Goal: Task Accomplishment & Management: Complete application form

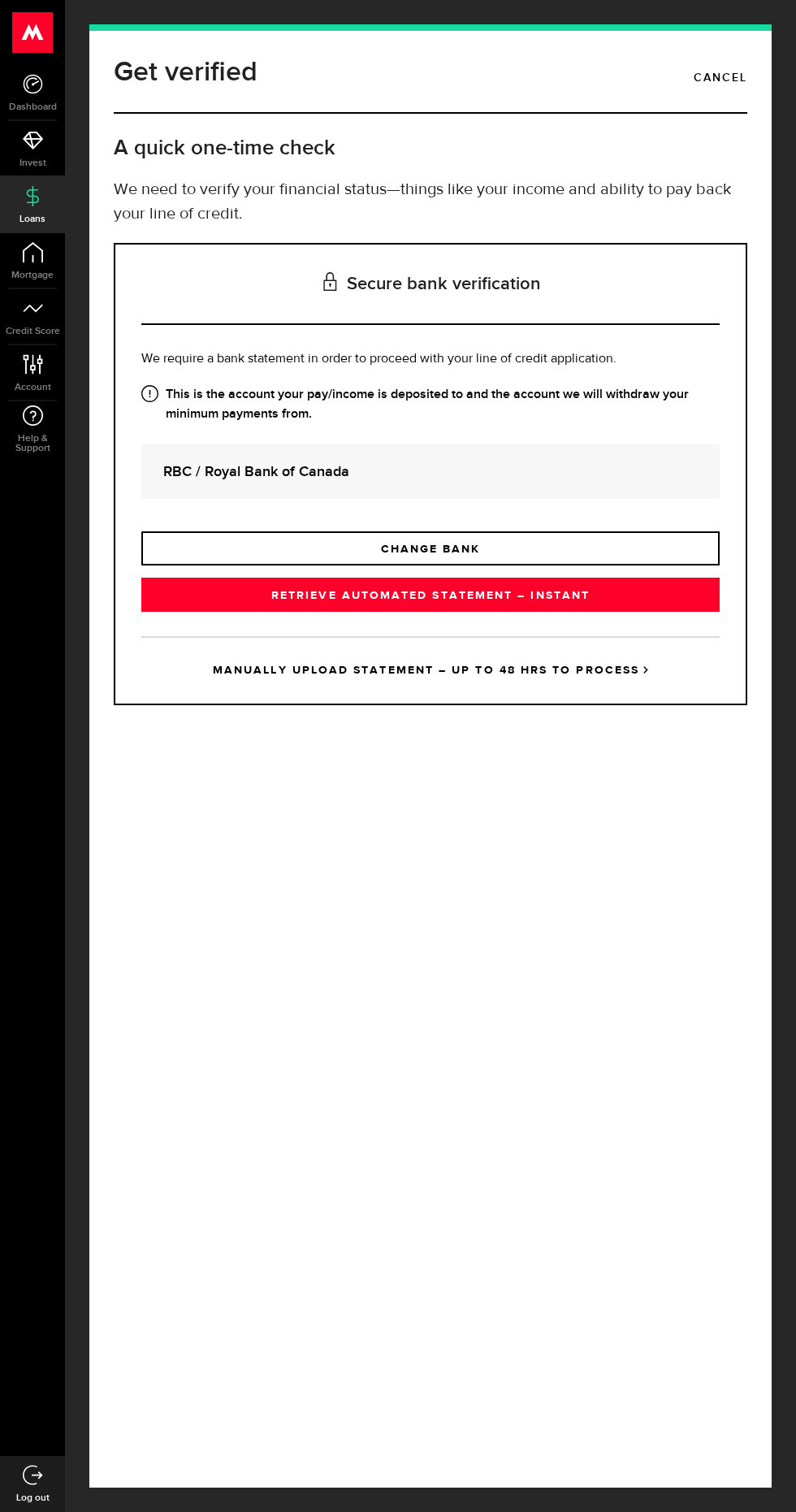
click at [471, 612] on link "RETRIEVE AUTOMATED STATEMENT – INSTANT" at bounding box center [430, 594] width 578 height 34
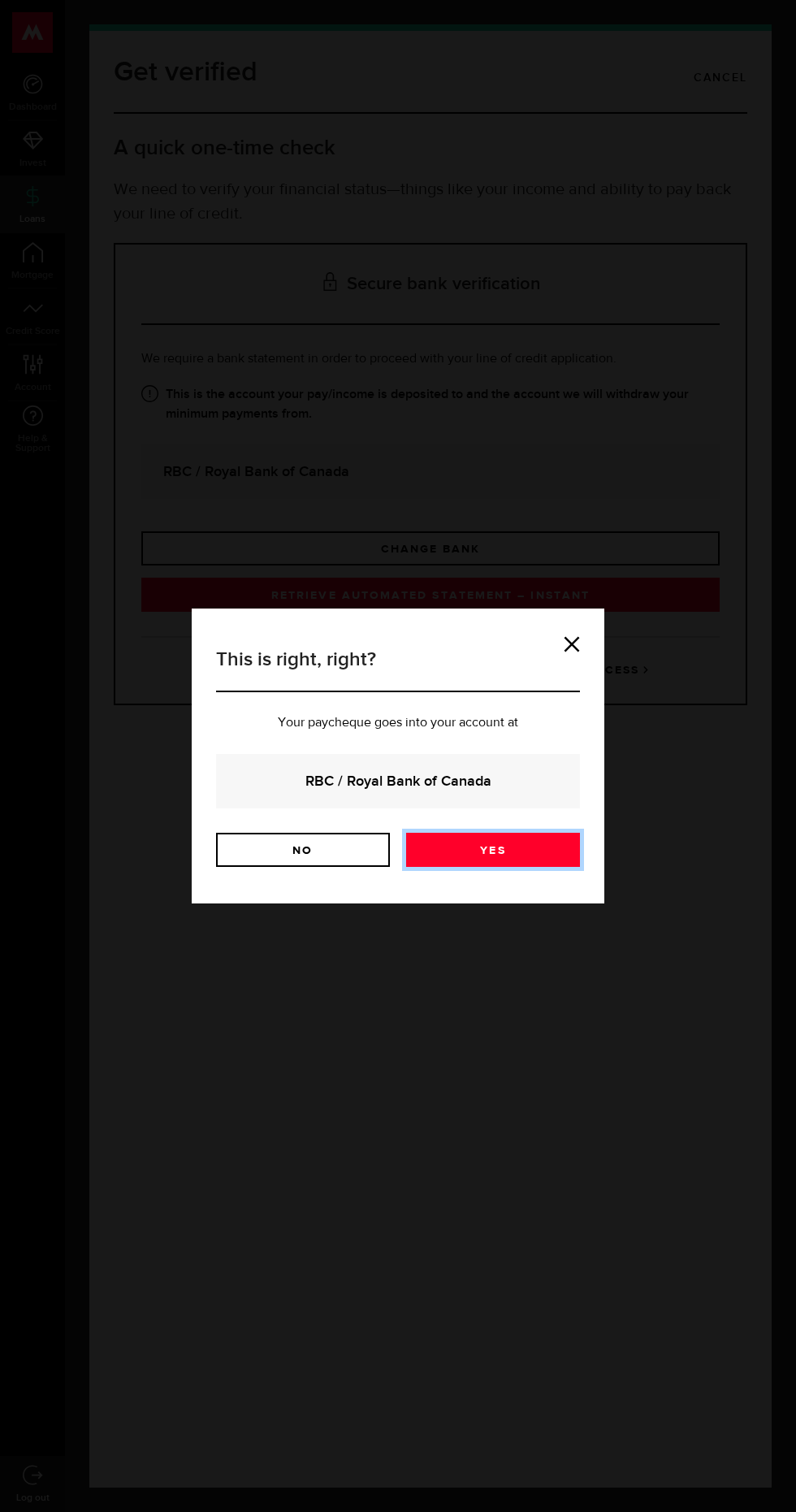
click at [502, 836] on link "Yes" at bounding box center [493, 850] width 174 height 34
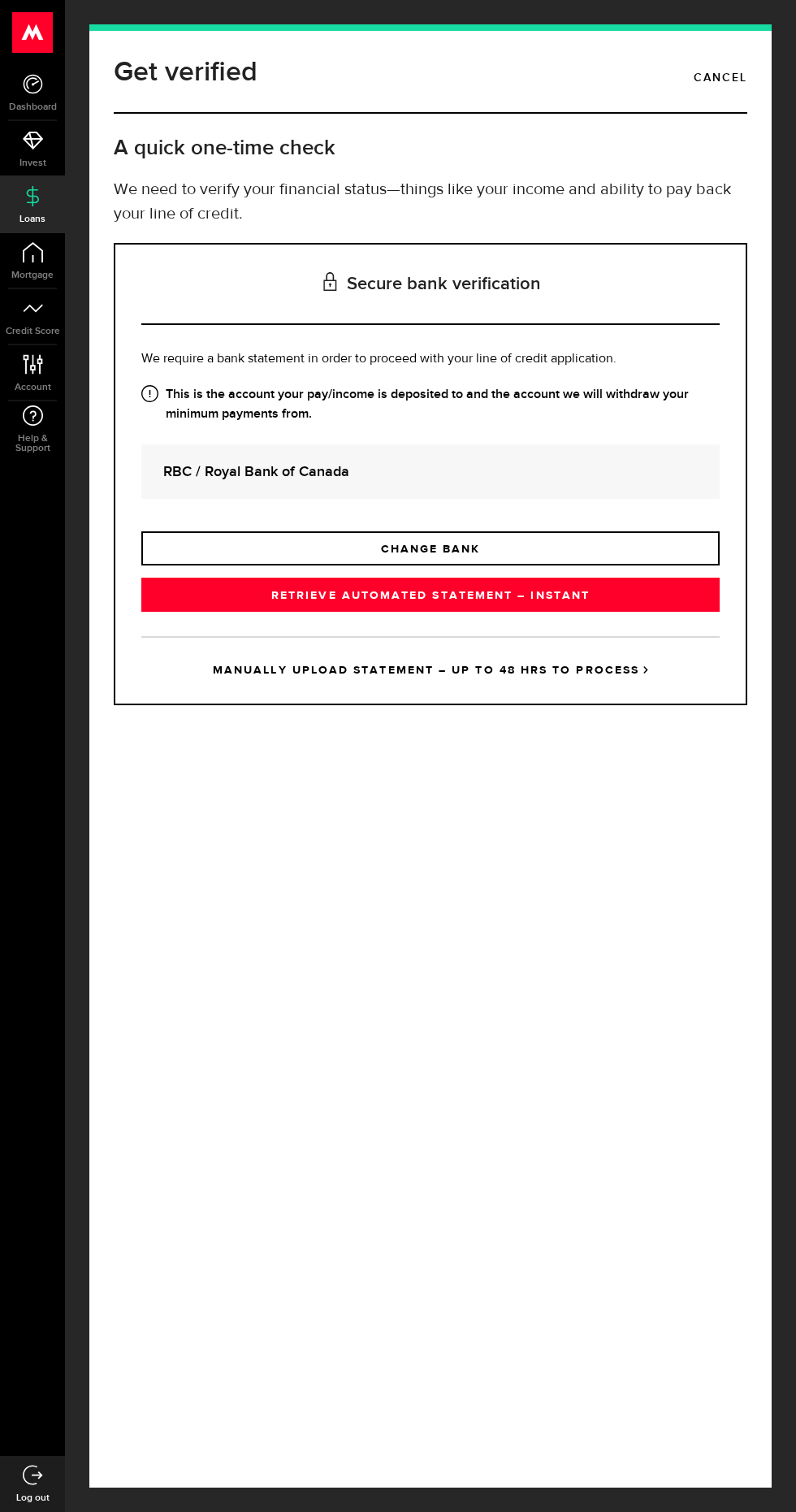
click at [509, 612] on link "RETRIEVE AUTOMATED STATEMENT – INSTANT" at bounding box center [430, 594] width 578 height 34
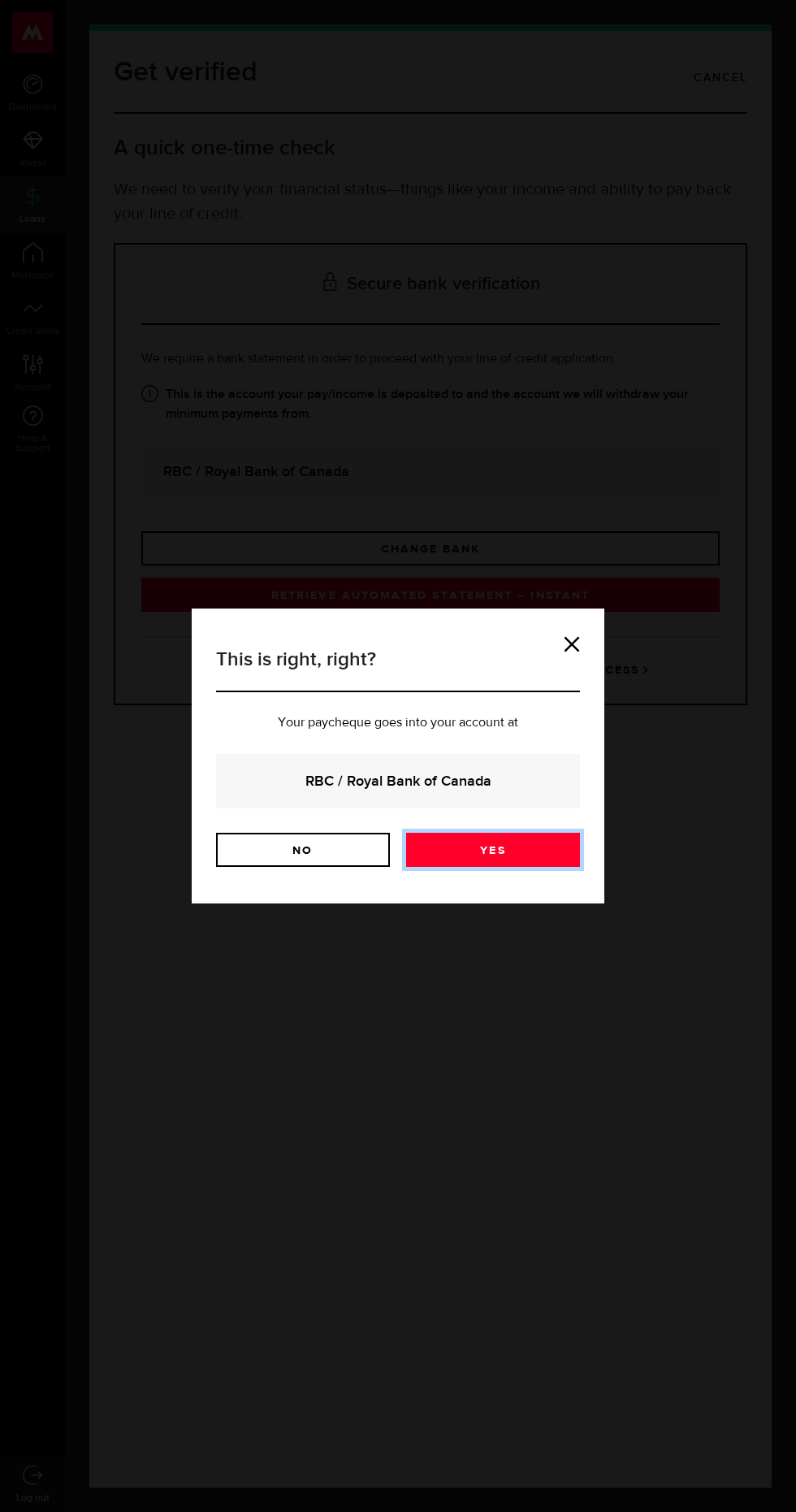
click at [514, 843] on link "Yes" at bounding box center [493, 850] width 174 height 34
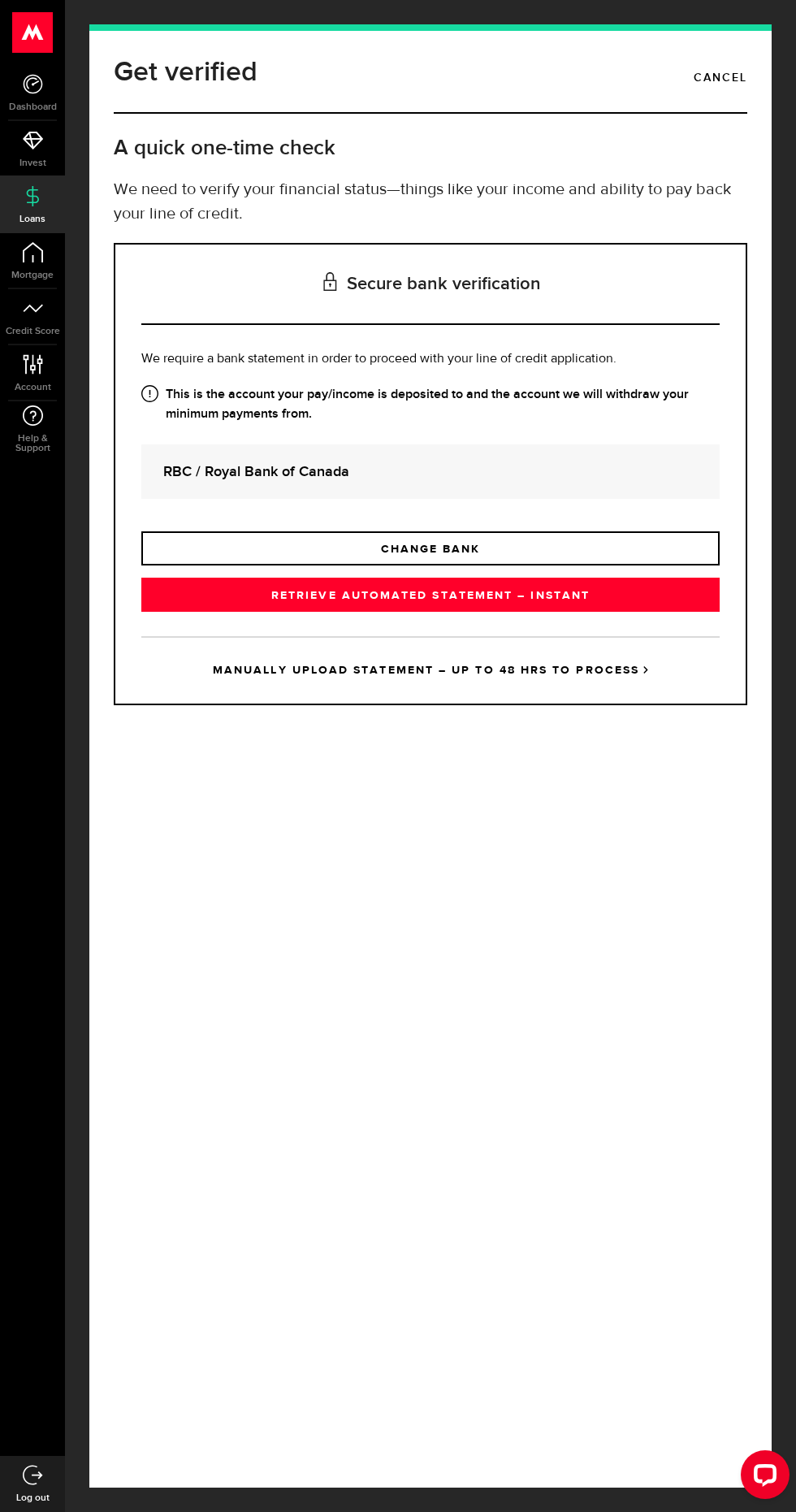
click at [461, 612] on link "RETRIEVE AUTOMATED STATEMENT – INSTANT" at bounding box center [430, 594] width 578 height 34
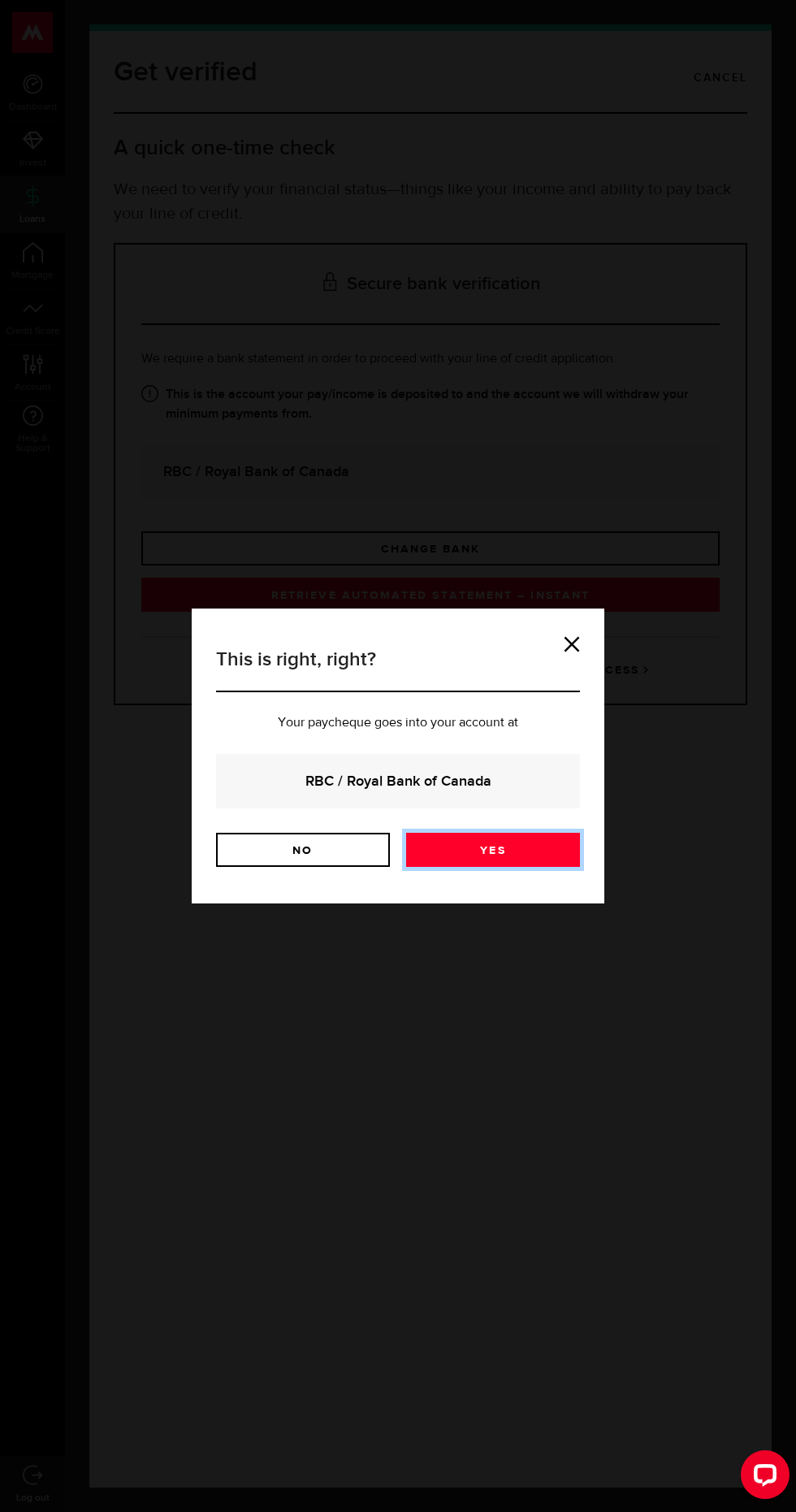
click at [535, 837] on link "Yes" at bounding box center [493, 850] width 174 height 34
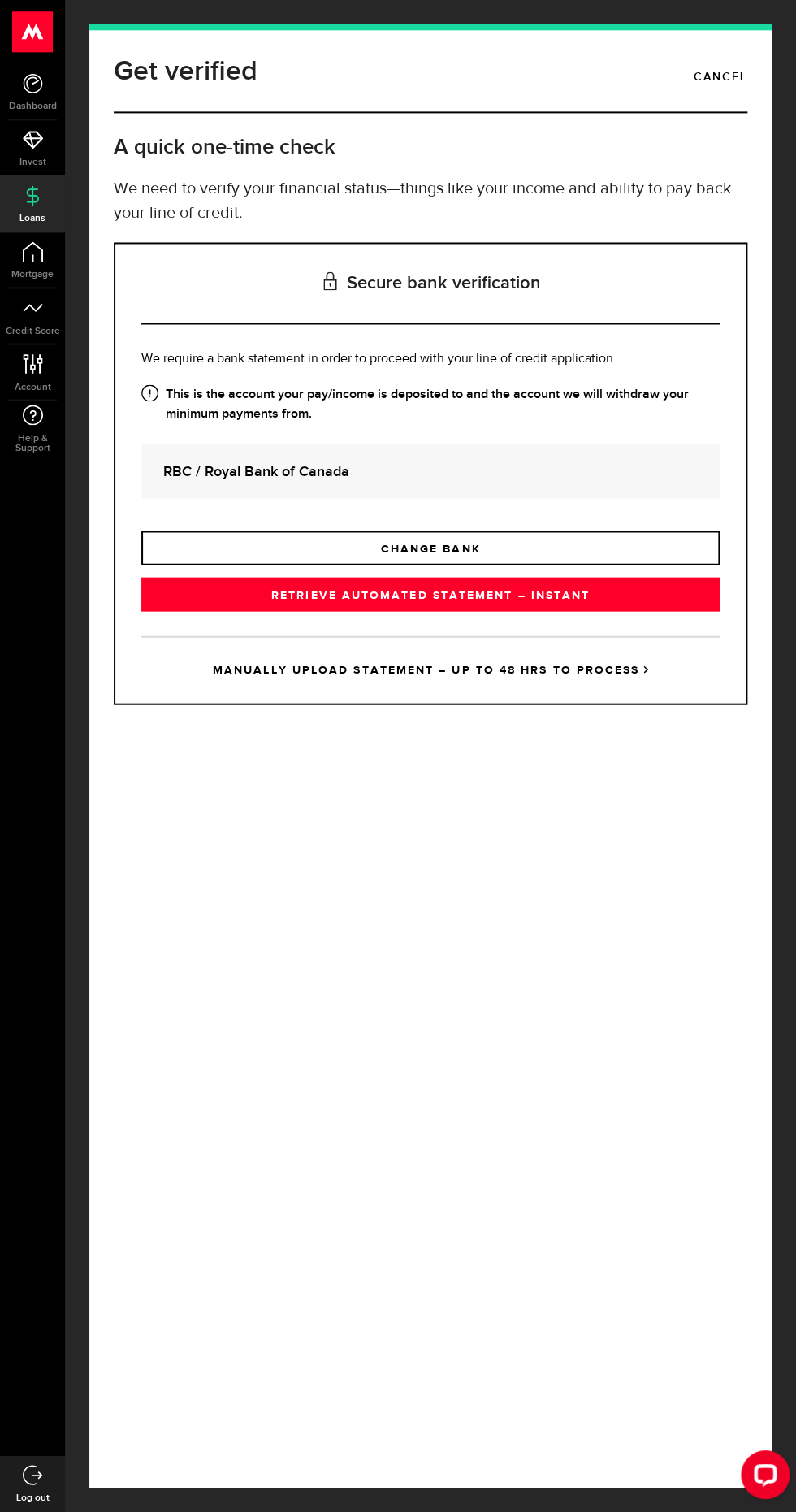
click at [523, 612] on link "RETRIEVE AUTOMATED STATEMENT – INSTANT" at bounding box center [430, 594] width 578 height 34
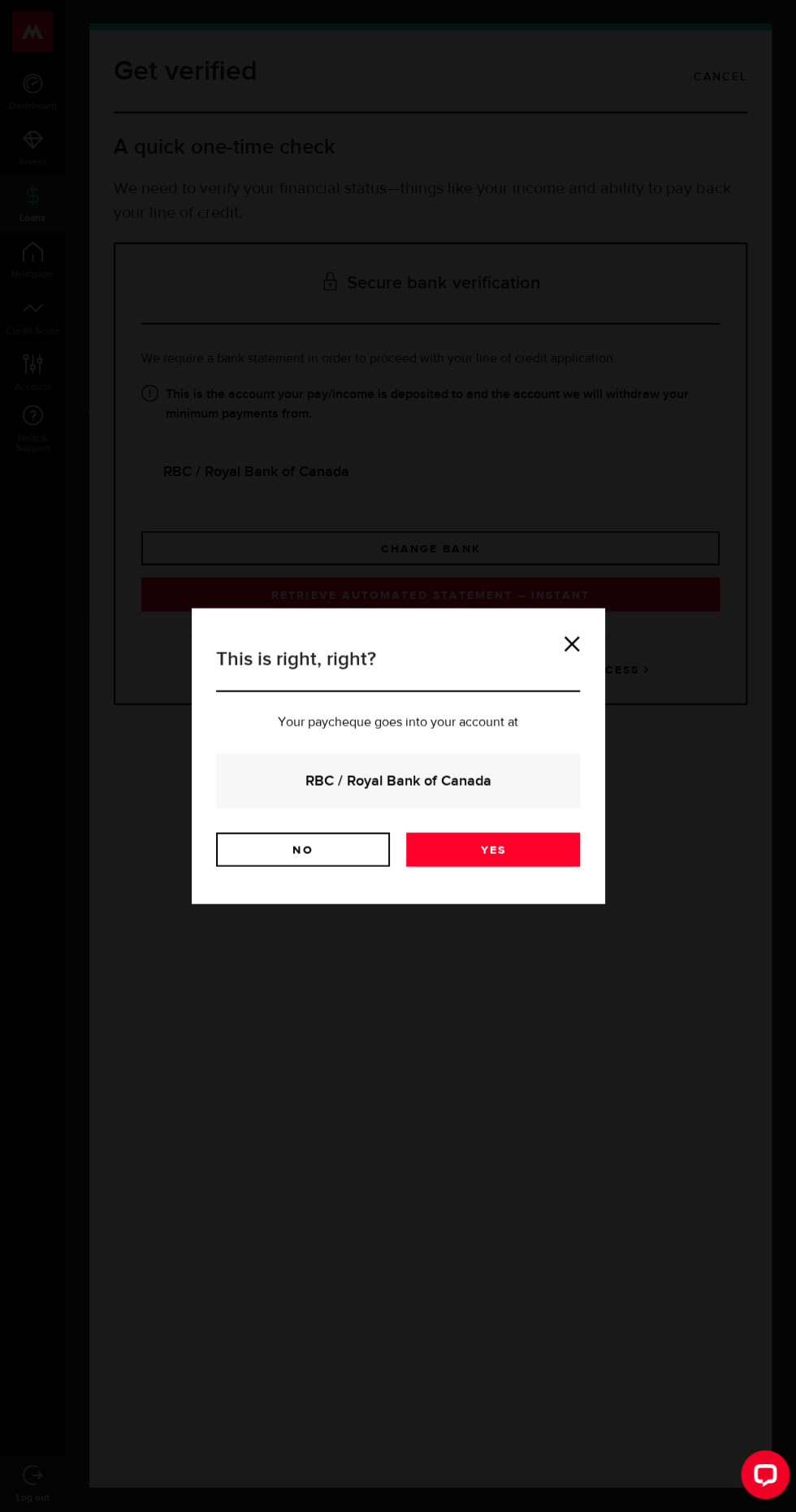
click at [519, 853] on link "Yes" at bounding box center [493, 850] width 174 height 34
